Goal: Information Seeking & Learning: Learn about a topic

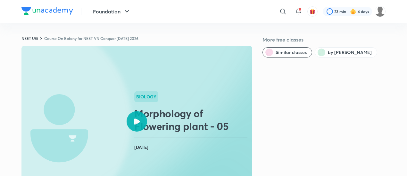
click at [135, 119] on icon at bounding box center [137, 122] width 6 height 6
